Goal: Task Accomplishment & Management: Use online tool/utility

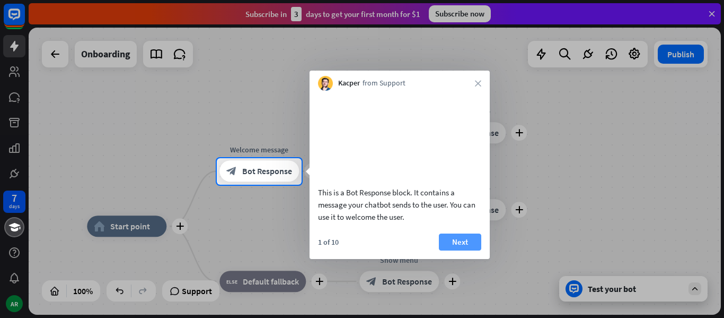
click at [450, 250] on button "Next" at bounding box center [460, 241] width 42 height 17
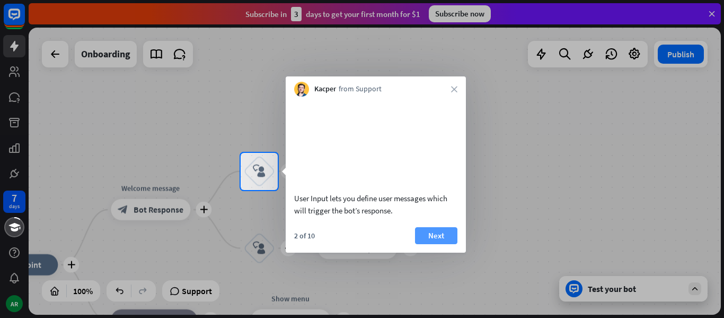
click at [448, 244] on button "Next" at bounding box center [436, 235] width 42 height 17
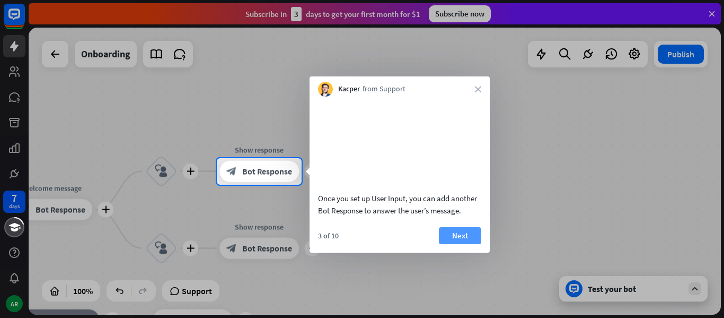
click at [447, 244] on button "Next" at bounding box center [460, 235] width 42 height 17
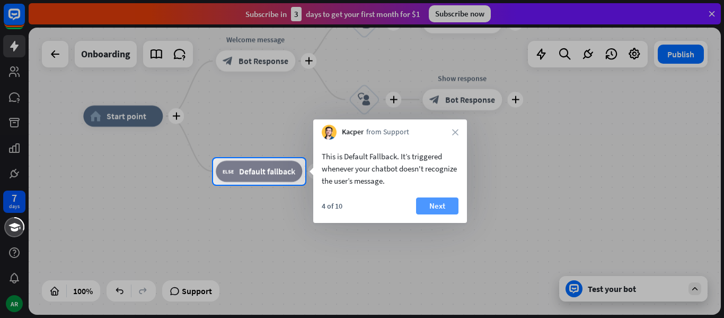
click at [441, 207] on button "Next" at bounding box center [437, 205] width 42 height 17
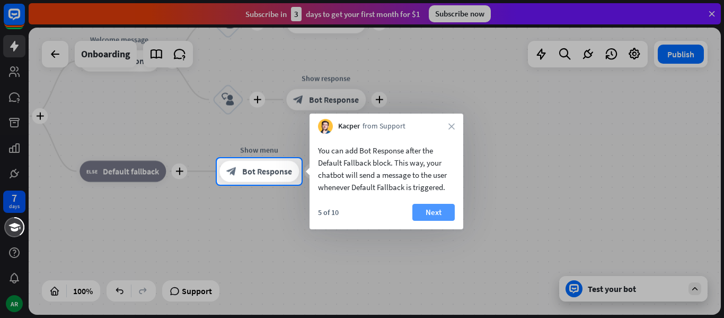
click at [438, 208] on button "Next" at bounding box center [434, 212] width 42 height 17
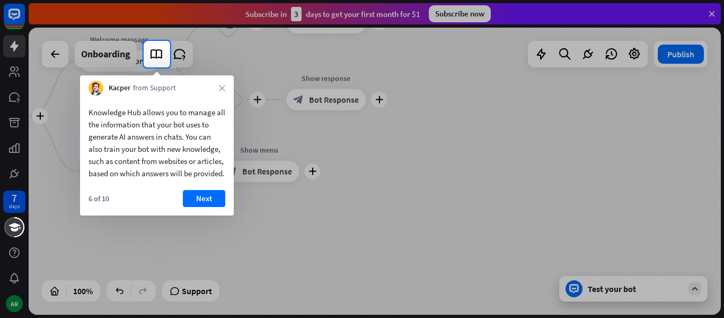
drag, startPoint x: 372, startPoint y: 213, endPoint x: 408, endPoint y: 212, distance: 35.5
click at [410, 212] on div at bounding box center [362, 192] width 724 height 250
click at [197, 207] on button "Next" at bounding box center [204, 198] width 42 height 17
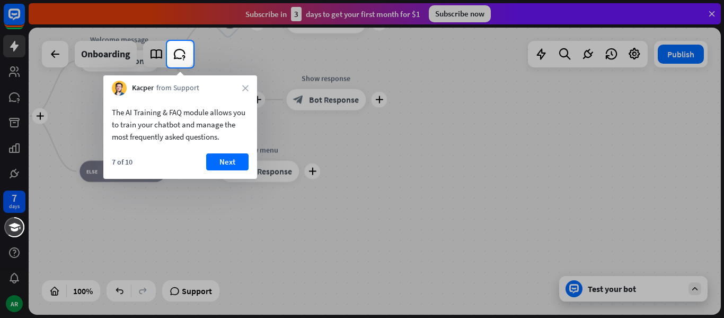
click at [243, 92] on div "Kacper from Support close" at bounding box center [180, 85] width 154 height 20
click at [246, 88] on icon "close" at bounding box center [245, 88] width 6 height 6
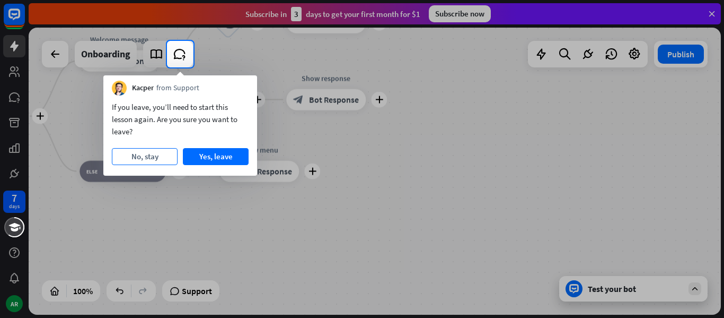
click at [161, 154] on button "No, stay" at bounding box center [145, 156] width 66 height 17
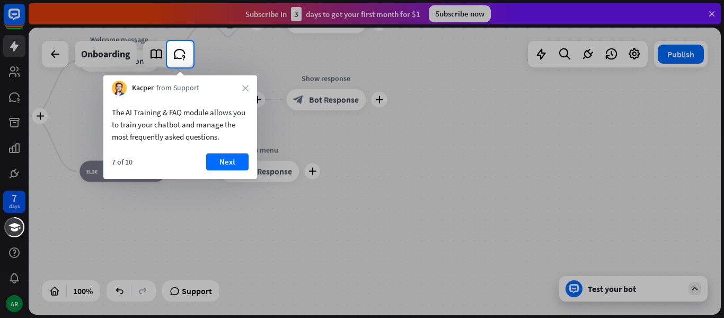
click at [242, 90] on icon "close" at bounding box center [245, 88] width 6 height 6
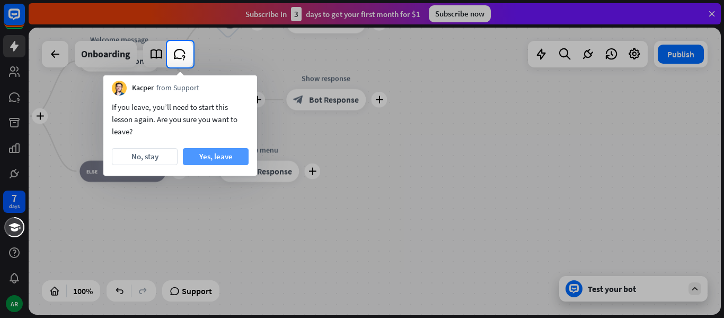
click at [213, 155] on button "Yes, leave" at bounding box center [216, 156] width 66 height 17
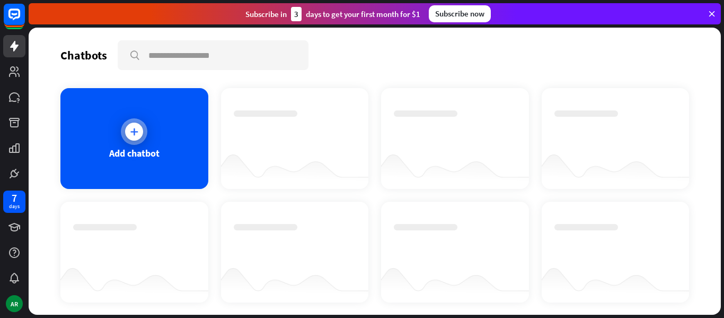
click at [151, 121] on div "Add chatbot" at bounding box center [134, 138] width 148 height 101
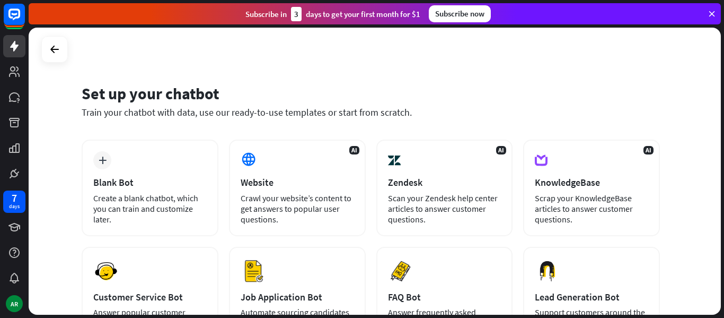
drag, startPoint x: 724, startPoint y: 84, endPoint x: 724, endPoint y: 136, distance: 52.0
click at [724, 136] on div "Set up your chatbot Train your chatbot with data, use our ready-to-use template…" at bounding box center [377, 173] width 696 height 290
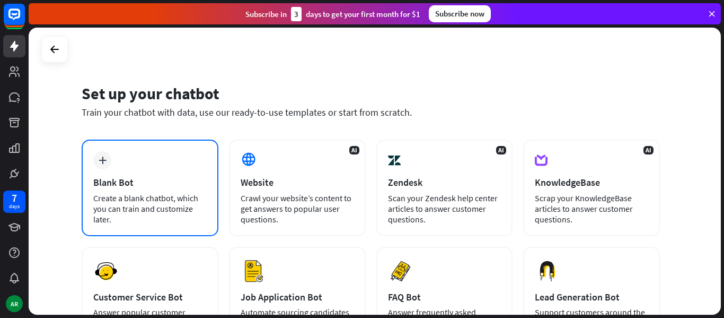
click at [179, 207] on div "Create a blank chatbot, which you can train and customize later." at bounding box center [149, 209] width 113 height 32
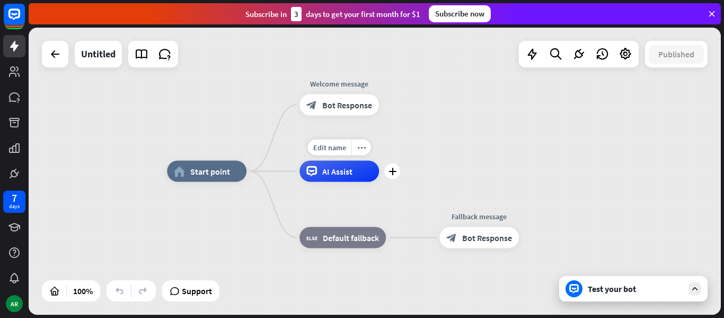
click at [314, 169] on icon at bounding box center [312, 171] width 11 height 11
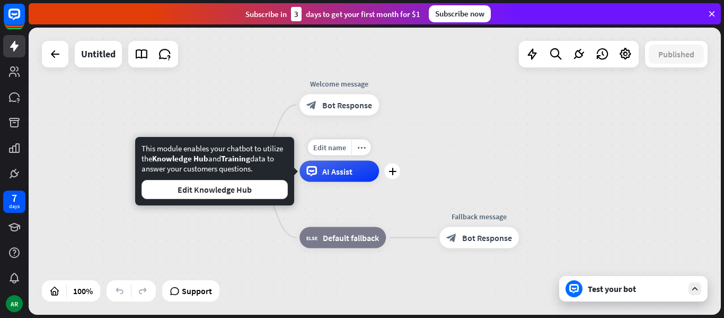
click at [336, 173] on span "AI Assist" at bounding box center [337, 171] width 30 height 11
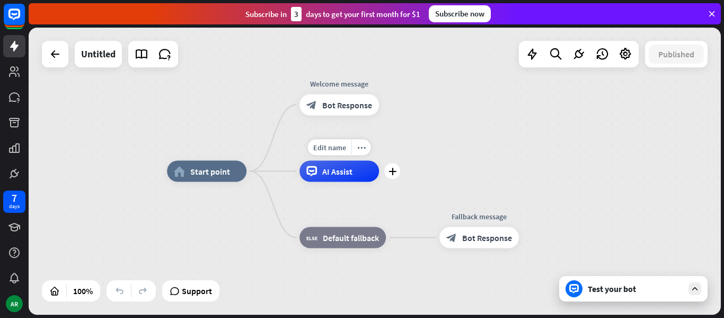
click at [337, 167] on span "AI Assist" at bounding box center [337, 171] width 30 height 11
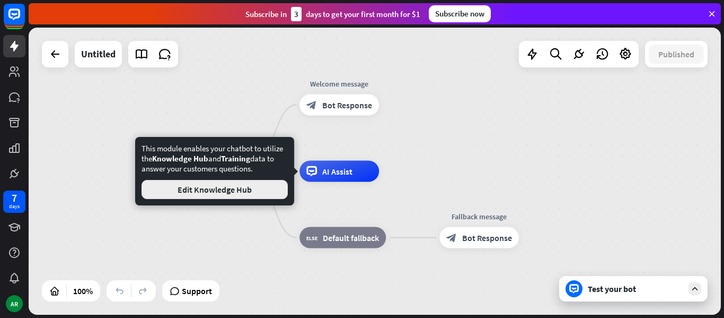
click at [266, 194] on button "Edit Knowledge Hub" at bounding box center [215, 189] width 146 height 19
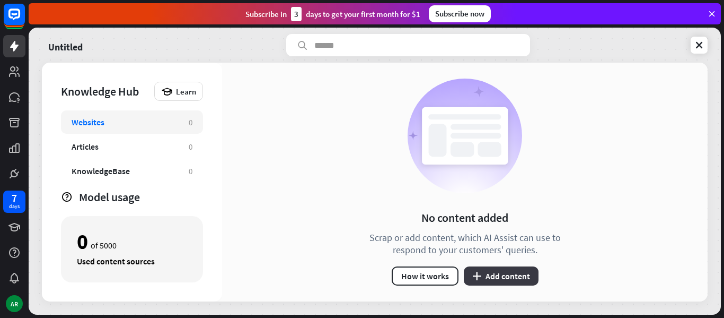
click at [503, 278] on button "plus Add content" at bounding box center [501, 275] width 75 height 19
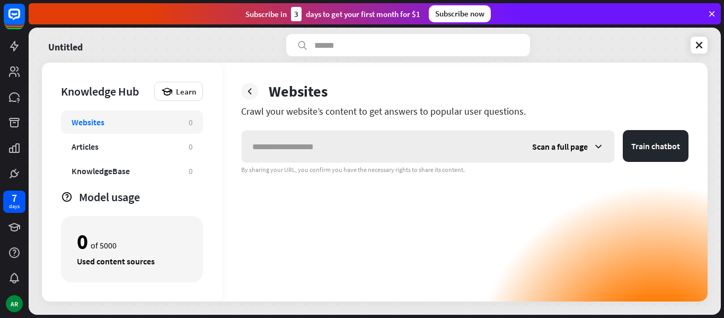
click at [416, 154] on input "text" at bounding box center [382, 146] width 280 height 32
click at [10, 40] on icon at bounding box center [14, 46] width 13 height 13
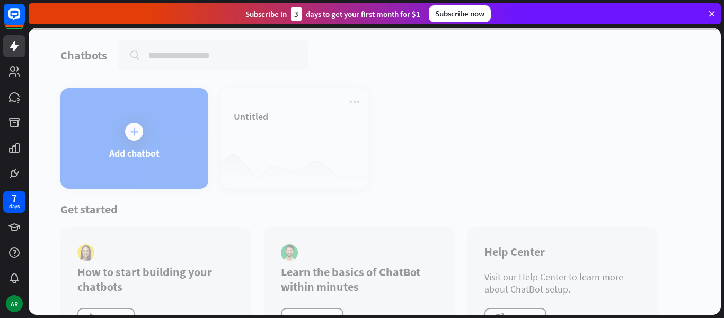
scroll to position [42, 0]
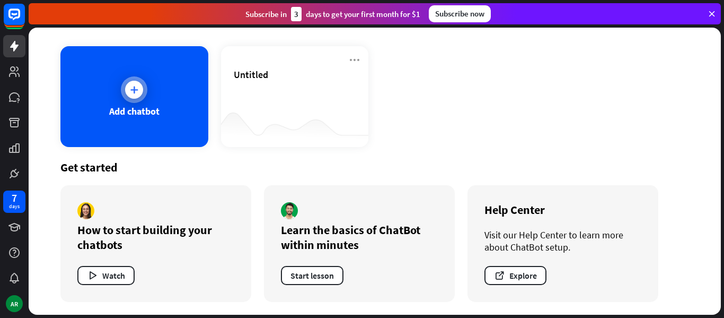
click at [158, 97] on div "Add chatbot" at bounding box center [134, 96] width 148 height 101
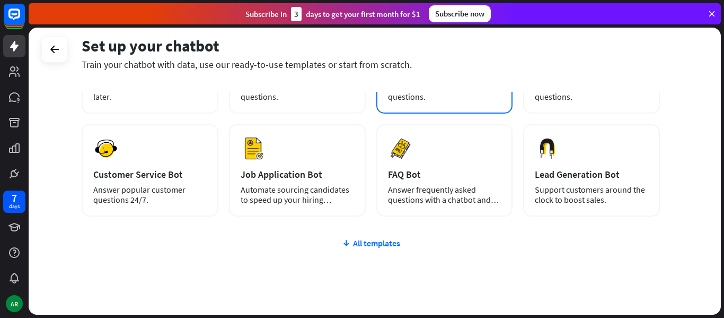
scroll to position [152, 0]
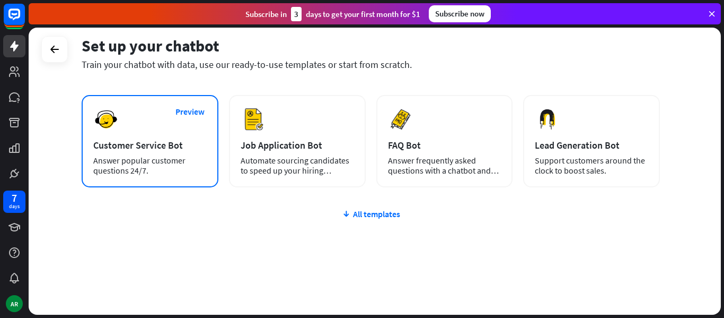
click at [179, 169] on div "Answer popular customer questions 24/7." at bounding box center [149, 165] width 113 height 20
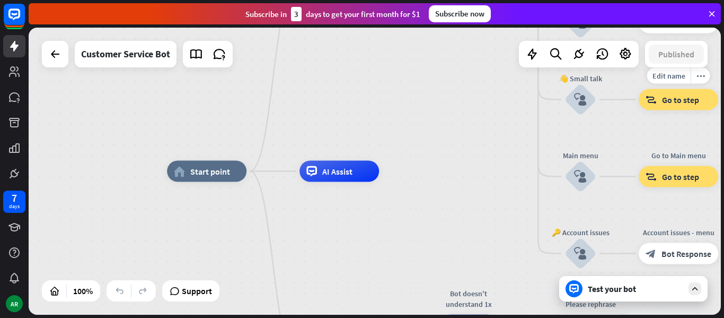
click at [676, 101] on span "Go to step" at bounding box center [680, 99] width 37 height 11
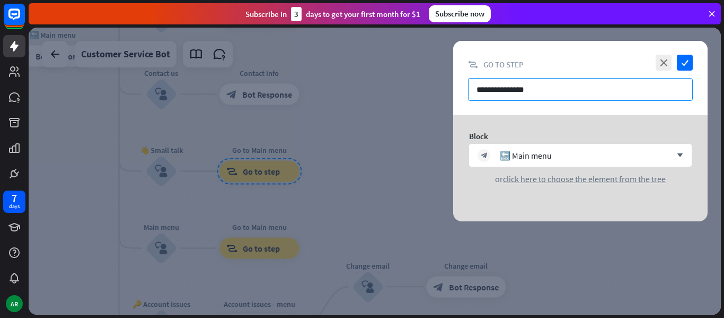
click at [540, 90] on input "**********" at bounding box center [580, 89] width 225 height 23
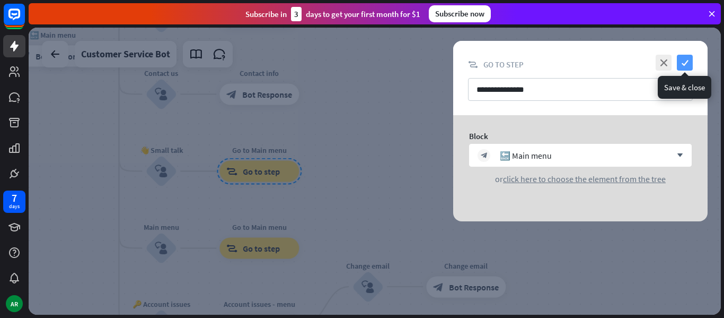
click at [680, 65] on icon "check" at bounding box center [685, 63] width 16 height 16
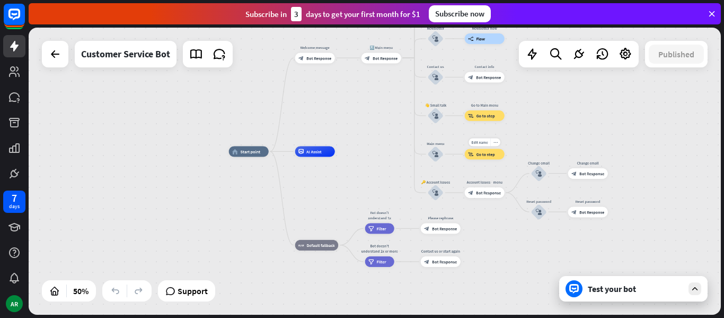
drag, startPoint x: 335, startPoint y: 208, endPoint x: 526, endPoint y: 127, distance: 207.0
click at [505, 148] on div "Edit name more_horiz block_goto Go to step" at bounding box center [485, 153] width 40 height 11
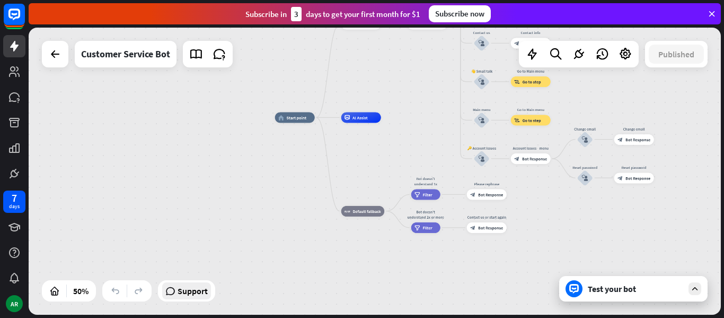
click at [193, 299] on div "Support" at bounding box center [186, 290] width 57 height 21
click at [192, 295] on span "Support" at bounding box center [193, 290] width 30 height 17
click at [163, 165] on div "home_2 Start point Welcome message block_bot_response Bot Response 🔙 Main menu …" at bounding box center [375, 171] width 693 height 287
click at [146, 53] on div "Customer Service Bot" at bounding box center [125, 54] width 89 height 27
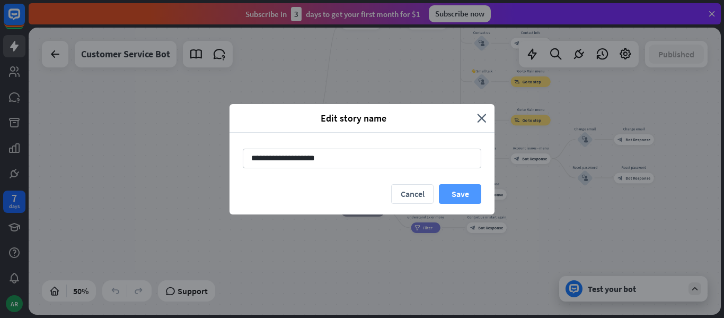
click at [463, 194] on button "Save" at bounding box center [460, 194] width 42 height 20
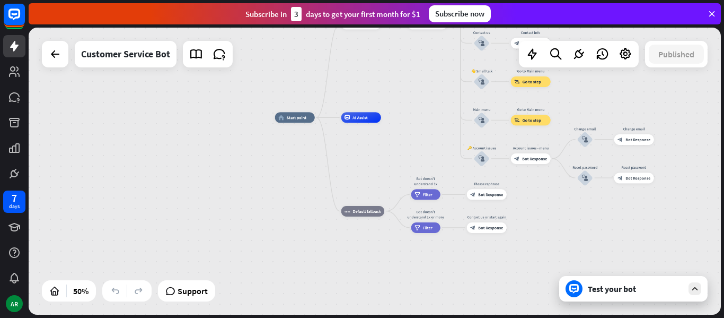
click at [453, 276] on div "home_2 Start point Welcome message block_bot_response Bot Response 🔙 Main menu …" at bounding box center [375, 171] width 693 height 287
click at [529, 82] on span "Go to step" at bounding box center [533, 81] width 19 height 5
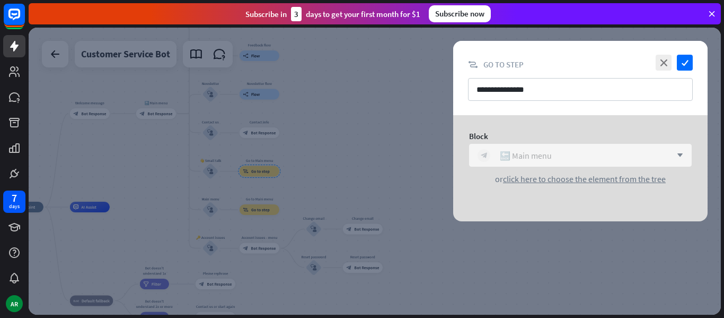
click at [589, 152] on div "block_bot_response 🔙 Main menu" at bounding box center [575, 155] width 194 height 13
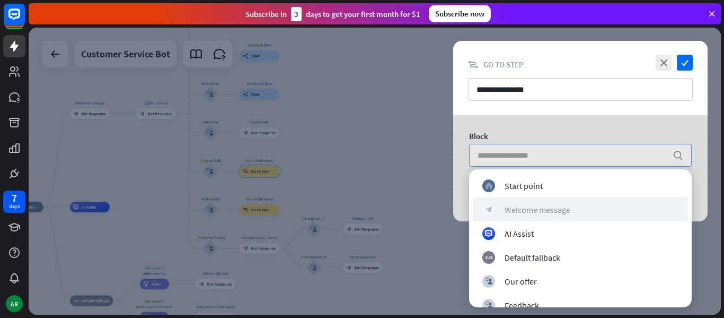
click at [571, 215] on div "block_bot_response Welcome message" at bounding box center [581, 209] width 196 height 13
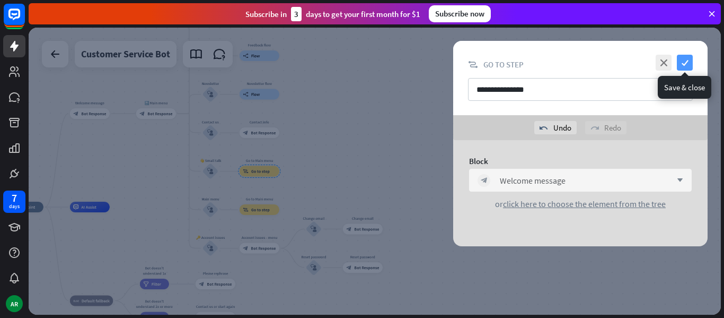
click at [682, 60] on icon "check" at bounding box center [685, 63] width 16 height 16
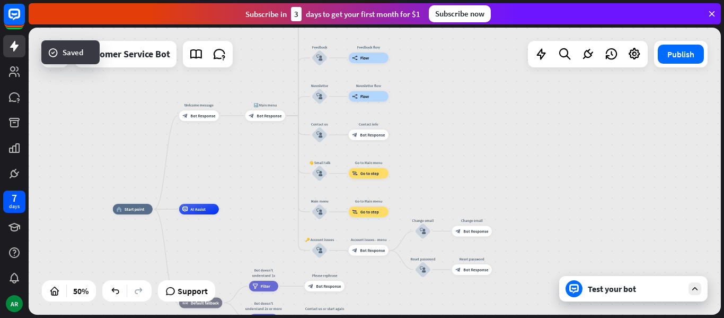
drag, startPoint x: 395, startPoint y: 172, endPoint x: 503, endPoint y: 173, distance: 107.7
click at [503, 173] on div "home_2 Start point Welcome message block_bot_response Bot Response 🔙 Main menu …" at bounding box center [375, 171] width 693 height 287
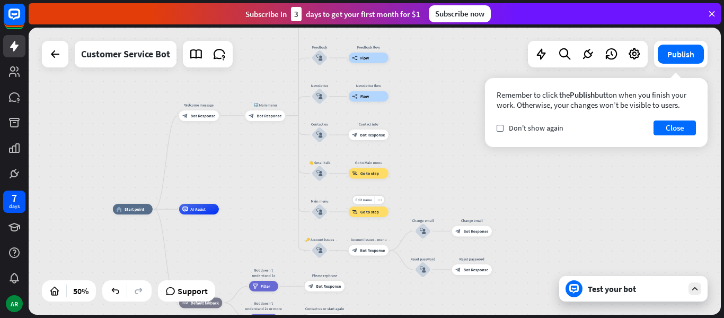
click at [359, 212] on div "block_goto Go to step" at bounding box center [369, 211] width 40 height 11
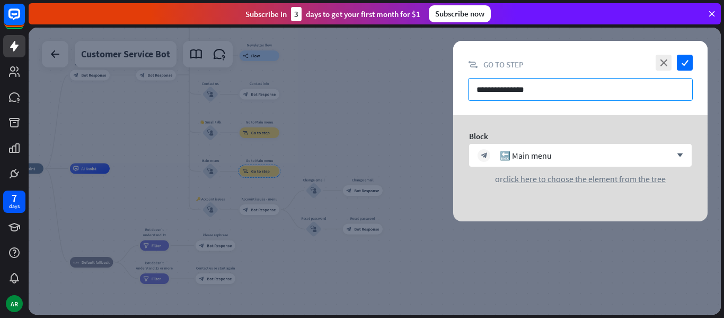
click at [643, 99] on input "**********" at bounding box center [580, 89] width 225 height 23
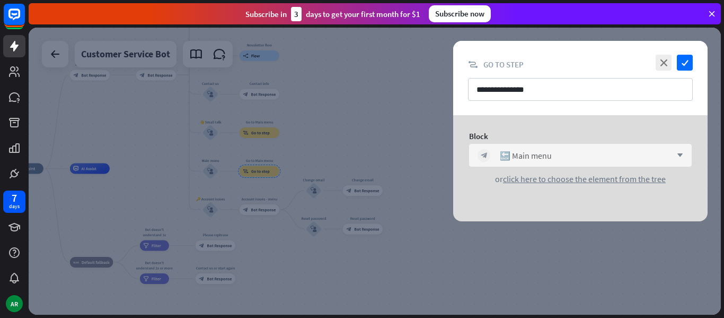
click at [629, 163] on div "block_bot_response 🔙 Main menu arrow_down" at bounding box center [580, 155] width 223 height 23
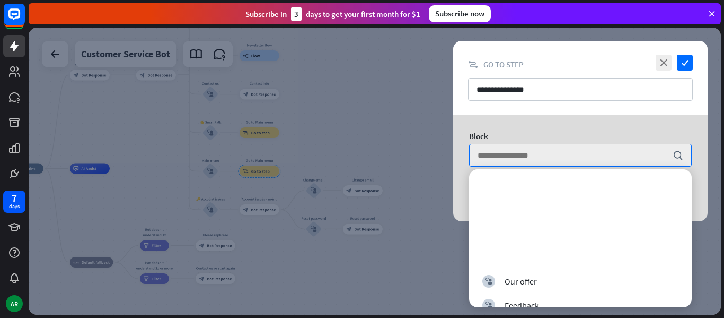
scroll to position [241, 0]
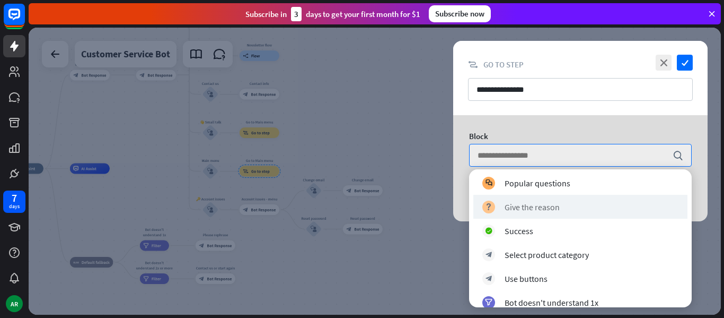
click at [582, 214] on div "block_question Give the reason" at bounding box center [581, 207] width 214 height 24
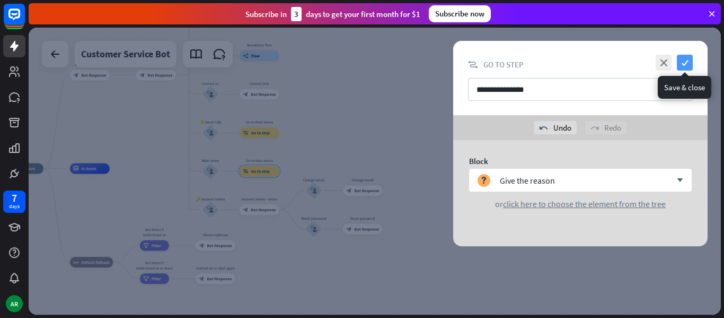
click at [688, 67] on icon "check" at bounding box center [685, 63] width 16 height 16
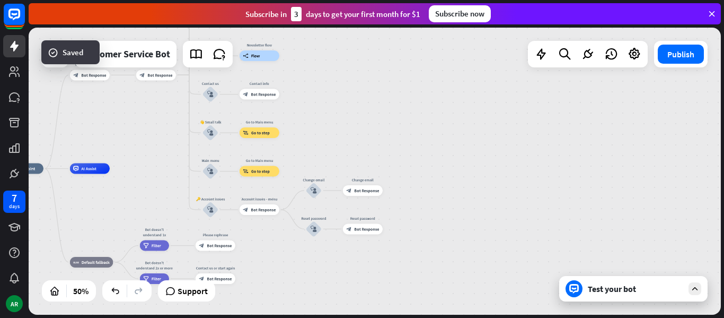
click at [670, 43] on div "Publish" at bounding box center [681, 54] width 54 height 27
click at [668, 49] on button "Publish" at bounding box center [681, 54] width 46 height 19
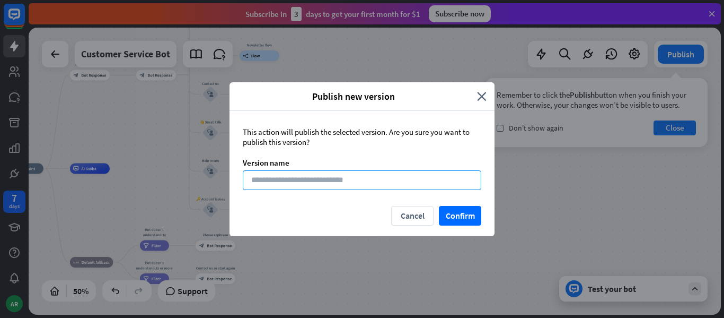
click at [388, 178] on input at bounding box center [362, 180] width 239 height 20
type input "****"
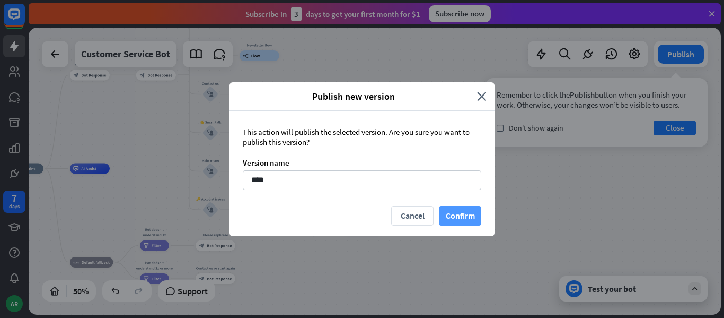
click at [466, 207] on button "Confirm" at bounding box center [460, 216] width 42 height 20
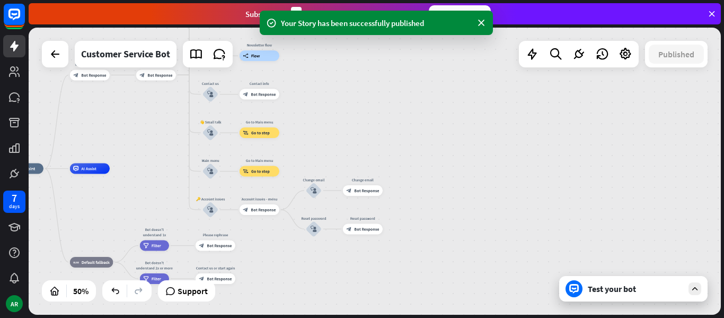
click at [411, 24] on div "Your Story has been successfully published" at bounding box center [376, 23] width 191 height 11
click at [422, 27] on div "Your Story has been successfully published" at bounding box center [376, 23] width 191 height 11
click at [660, 291] on div "Test your bot" at bounding box center [635, 288] width 95 height 11
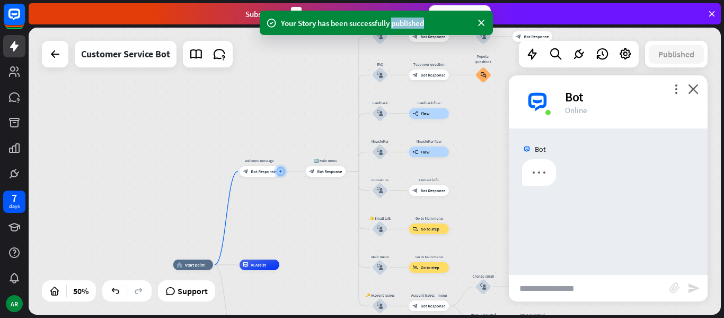
click at [565, 282] on input "text" at bounding box center [589, 288] width 161 height 27
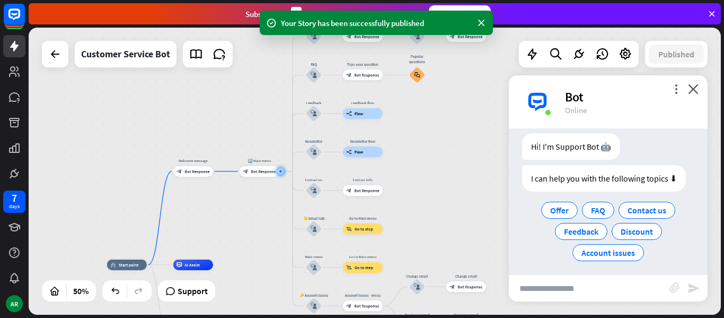
scroll to position [31, 0]
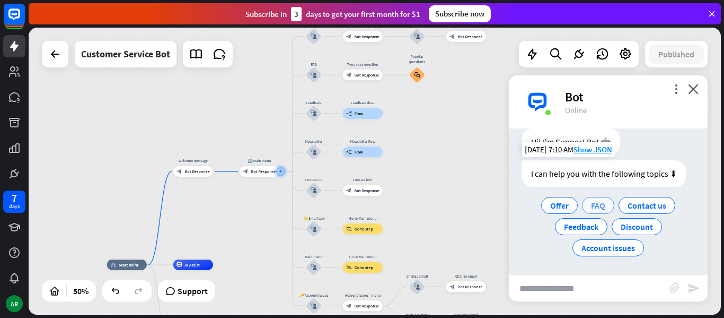
click at [596, 205] on span "FAQ" at bounding box center [598, 205] width 14 height 11
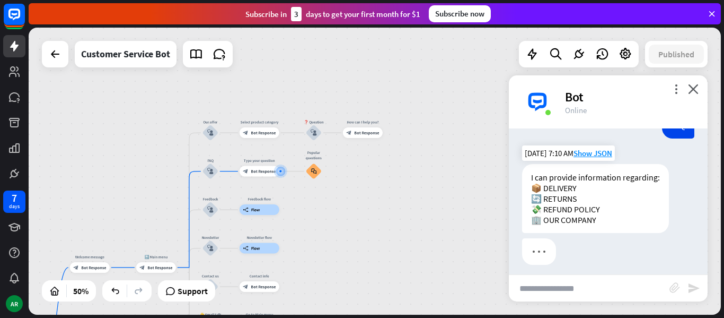
scroll to position [137, 0]
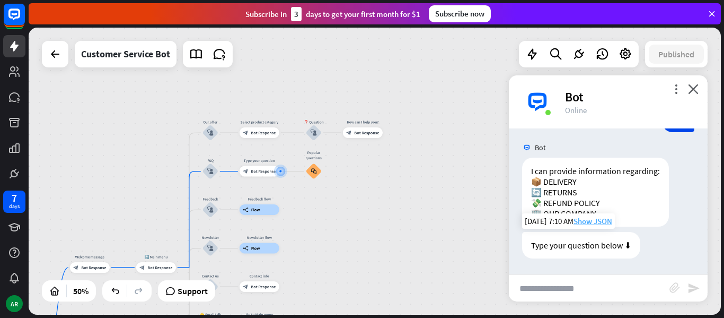
click at [595, 222] on span "Show JSON" at bounding box center [593, 221] width 39 height 10
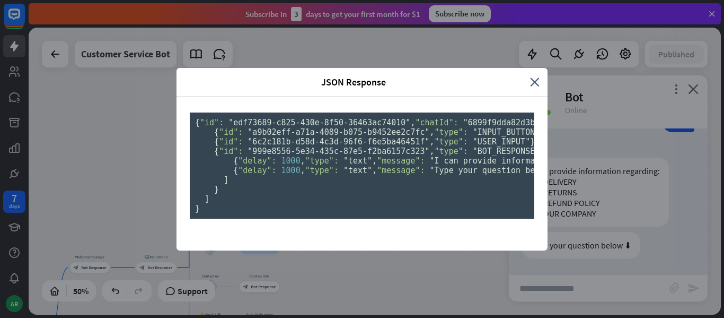
scroll to position [0, 0]
click at [538, 68] on div "JSON Response close" at bounding box center [362, 82] width 371 height 29
click at [530, 76] on icon "close" at bounding box center [535, 82] width 10 height 12
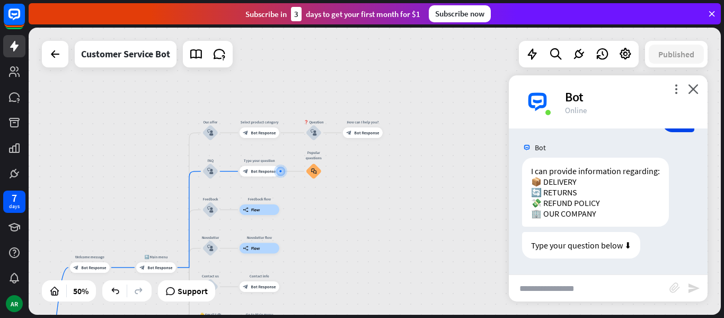
click at [574, 282] on input "text" at bounding box center [589, 288] width 161 height 27
type input "******"
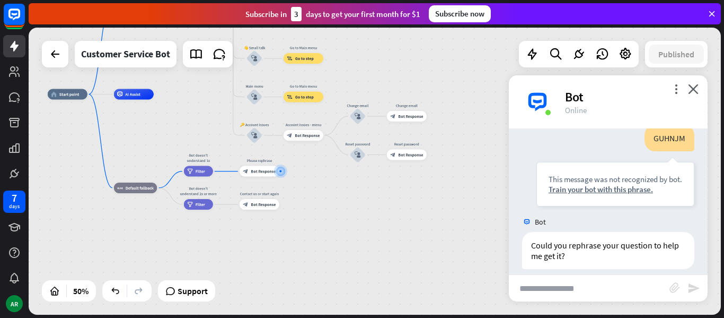
scroll to position [307, 0]
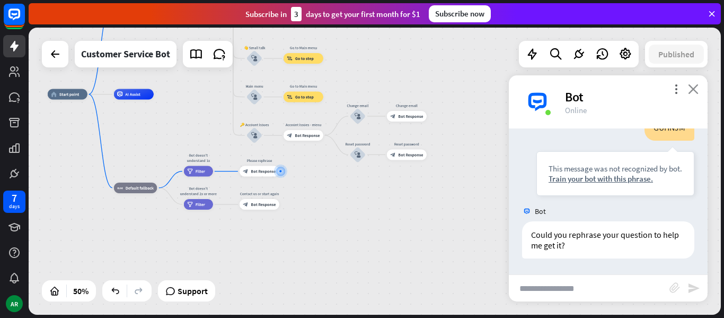
click at [692, 90] on icon "close" at bounding box center [693, 89] width 11 height 10
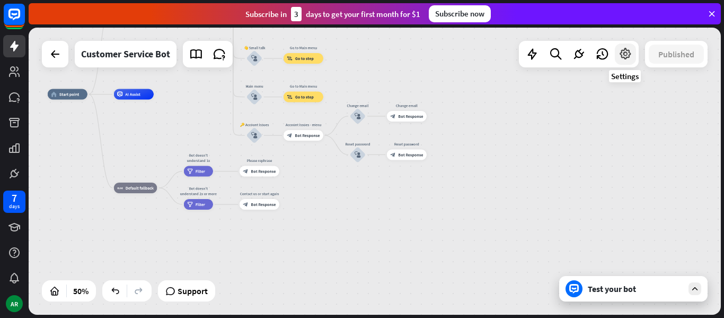
click at [626, 46] on div at bounding box center [625, 53] width 21 height 21
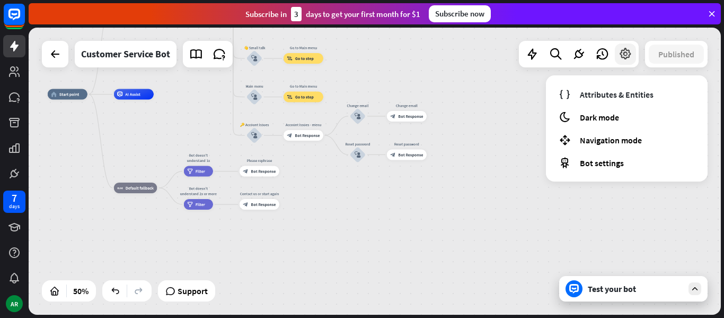
click at [626, 46] on div at bounding box center [625, 53] width 21 height 21
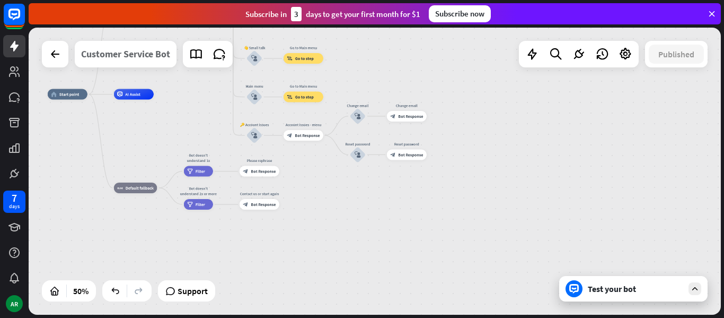
click at [100, 60] on div "Customer Service Bot" at bounding box center [125, 54] width 89 height 27
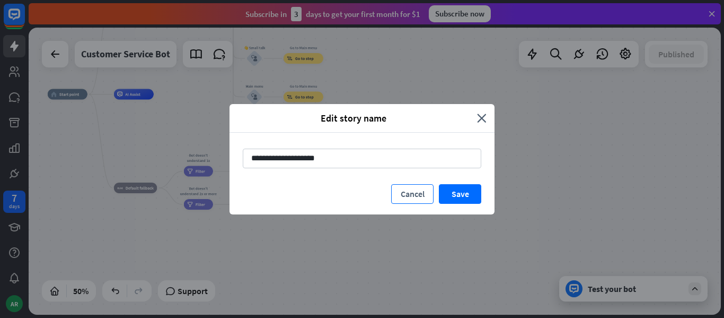
click at [422, 194] on button "Cancel" at bounding box center [412, 194] width 42 height 20
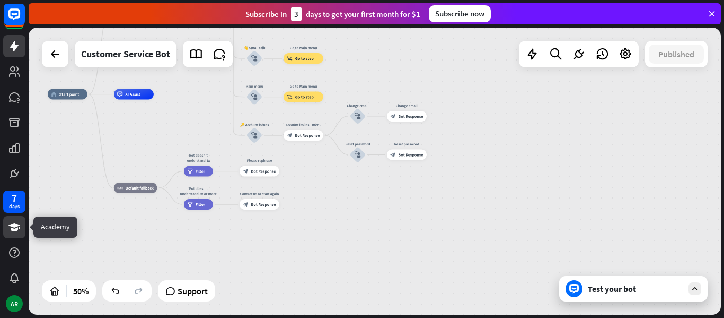
click at [10, 229] on icon at bounding box center [14, 227] width 13 height 13
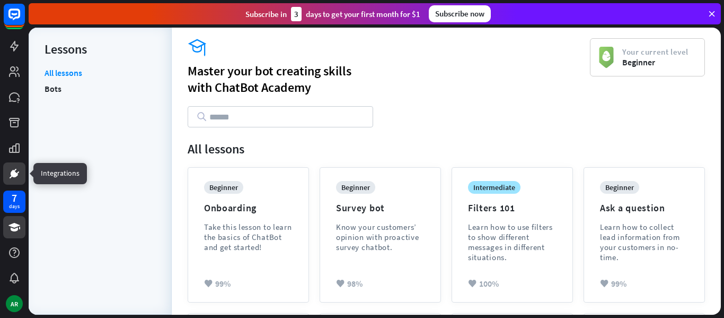
click at [17, 182] on link at bounding box center [14, 173] width 22 height 22
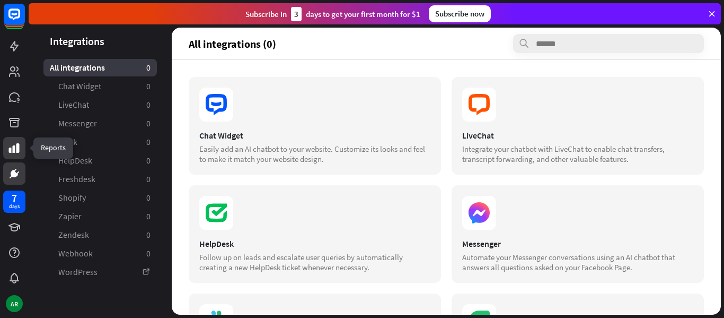
click at [13, 152] on icon at bounding box center [14, 148] width 11 height 10
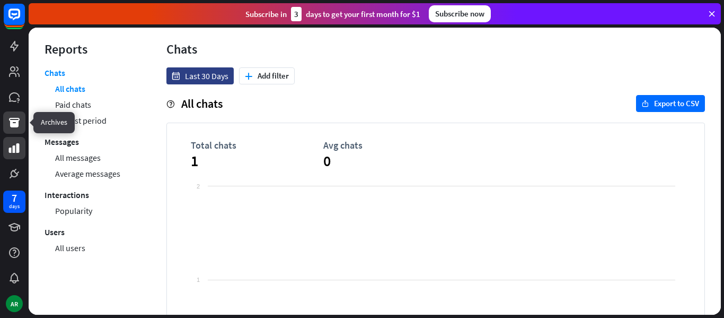
click at [14, 121] on icon at bounding box center [14, 123] width 11 height 10
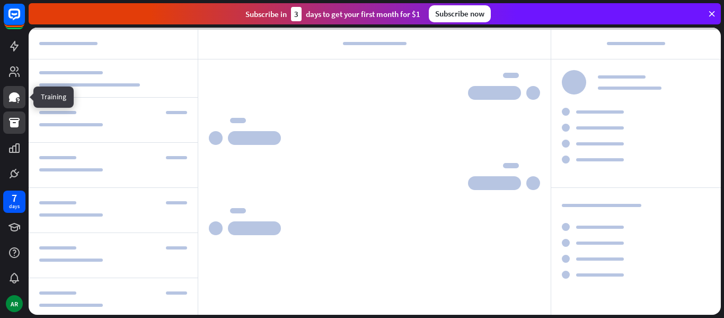
click at [15, 101] on icon at bounding box center [14, 97] width 11 height 10
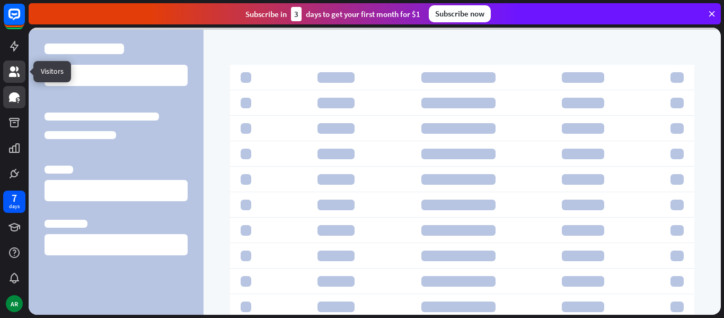
click at [12, 75] on icon at bounding box center [14, 71] width 11 height 11
